Goal: Task Accomplishment & Management: Manage account settings

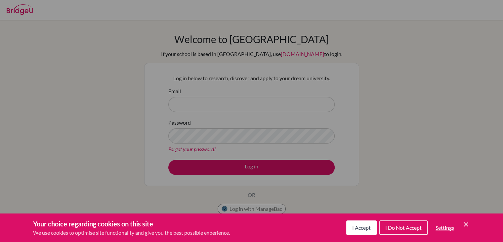
click at [359, 220] on button "I Accept" at bounding box center [361, 227] width 30 height 15
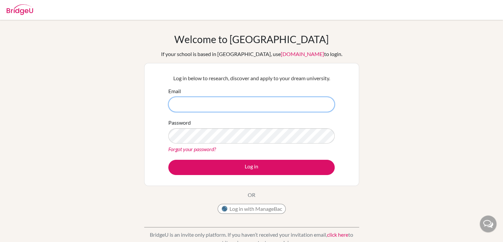
click at [207, 103] on input "Email" at bounding box center [251, 104] width 166 height 15
click at [221, 110] on input "Email" at bounding box center [251, 104] width 166 height 15
type input "e.kamar.2026@seishn.co"
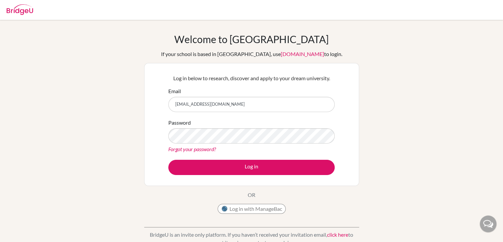
click at [190, 150] on link "Forgot your password?" at bounding box center [192, 149] width 48 height 6
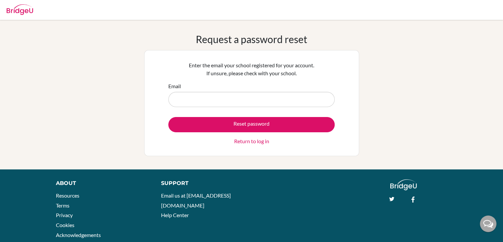
click at [187, 97] on input "Email" at bounding box center [251, 99] width 166 height 15
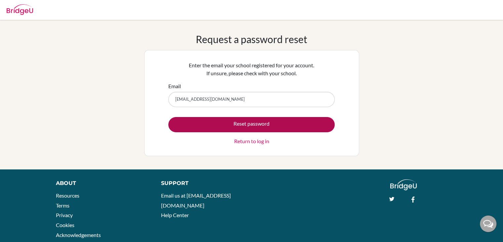
type input "e.kamar.2026@seishn.com"
click at [214, 122] on button "Reset password" at bounding box center [251, 124] width 166 height 15
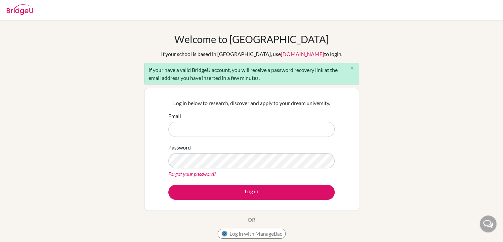
click at [217, 130] on input "Email" at bounding box center [251, 128] width 166 height 15
type input "[EMAIL_ADDRESS][DOMAIN_NAME]"
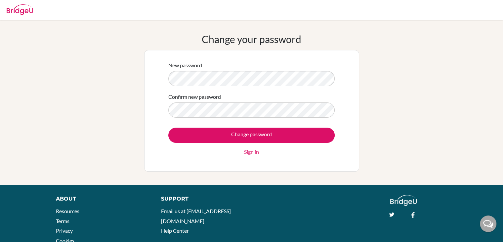
click at [395, 111] on div "Change your password New password Confirm new password Change password Sign in" at bounding box center [251, 102] width 503 height 138
click at [226, 172] on div "Change your password New password Confirm new password Change password Sign in" at bounding box center [251, 102] width 503 height 165
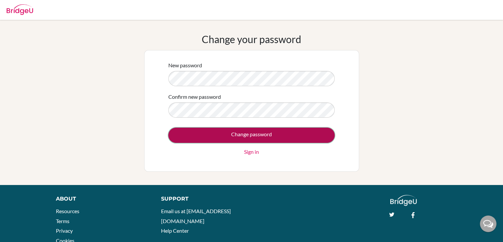
click at [214, 139] on input "Change password" at bounding box center [251, 134] width 166 height 15
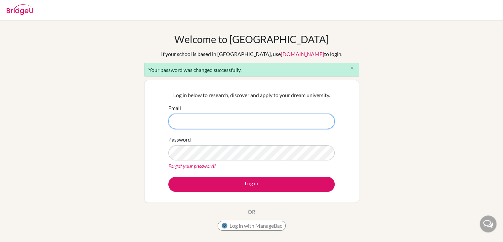
click at [196, 123] on input "Email" at bounding box center [251, 121] width 166 height 15
type input "[EMAIL_ADDRESS][DOMAIN_NAME]"
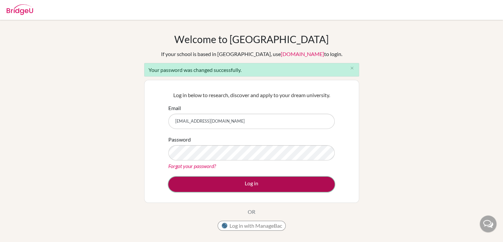
click at [239, 188] on button "Log in" at bounding box center [251, 183] width 166 height 15
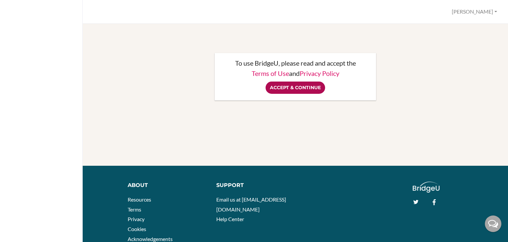
click at [291, 90] on input "Accept & Continue" at bounding box center [296, 87] width 60 height 12
